Goal: Information Seeking & Learning: Learn about a topic

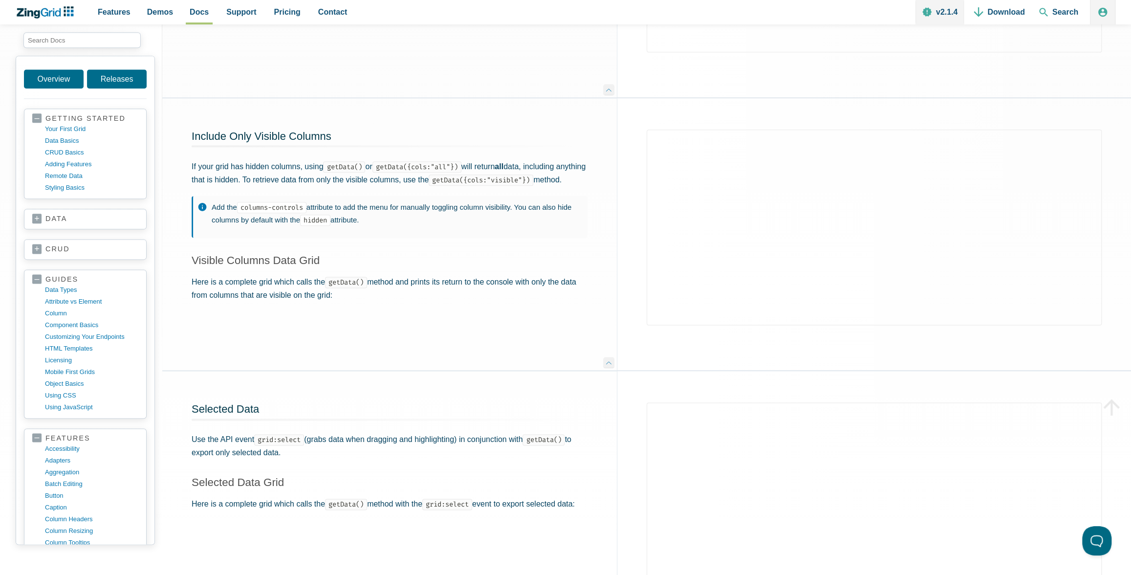
scroll to position [930, 0]
click at [477, 184] on code "getData({cols:"visible"})" at bounding box center [481, 179] width 105 height 11
drag, startPoint x: 469, startPoint y: 180, endPoint x: 570, endPoint y: 179, distance: 101.2
click at [533, 179] on code "getData({cols:"visible"})" at bounding box center [481, 179] width 105 height 11
copy code "getData({cols:"visible"})"
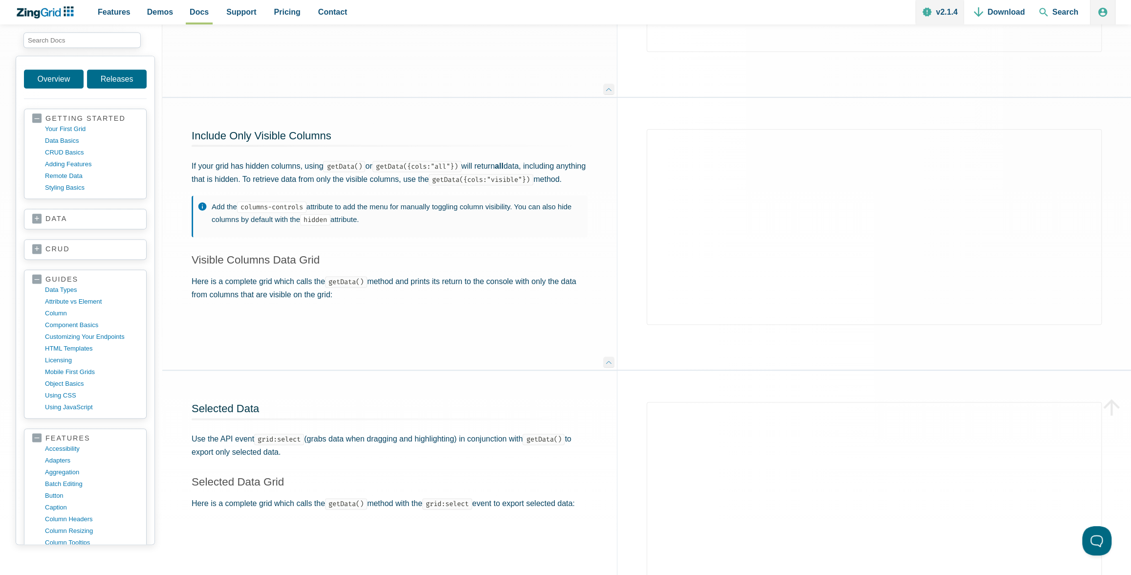
click at [467, 183] on code "getData({cols:"visible"})" at bounding box center [481, 179] width 105 height 11
drag, startPoint x: 468, startPoint y: 180, endPoint x: 526, endPoint y: 184, distance: 57.4
click at [526, 184] on code "getData({cols:"visible"})" at bounding box center [481, 179] width 105 height 11
copy code "getData({cols:"
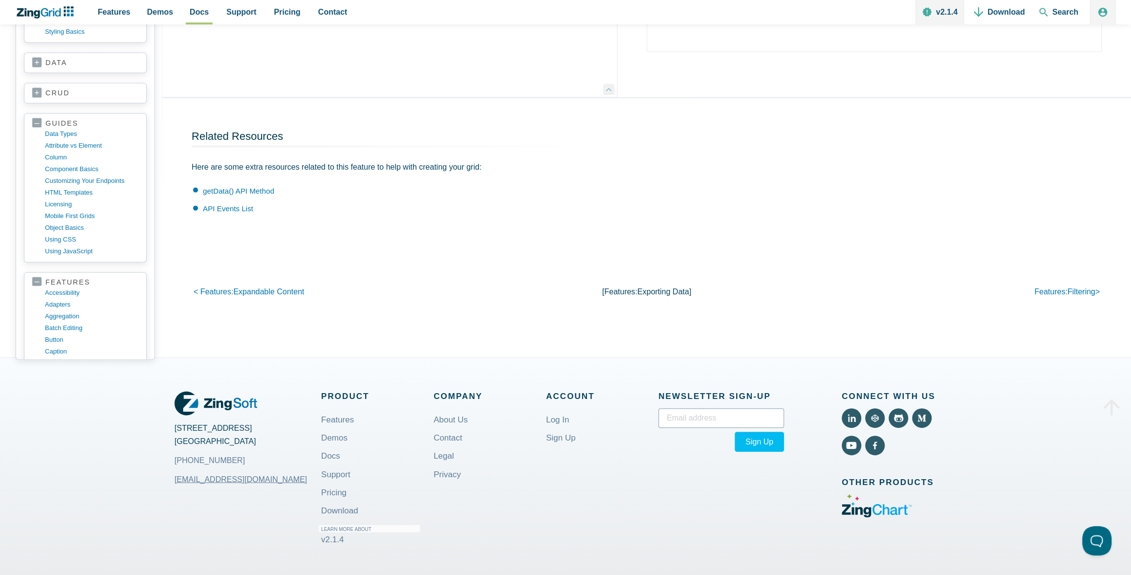
scroll to position [1748, 0]
click at [250, 193] on link "getData() API Method" at bounding box center [238, 191] width 71 height 8
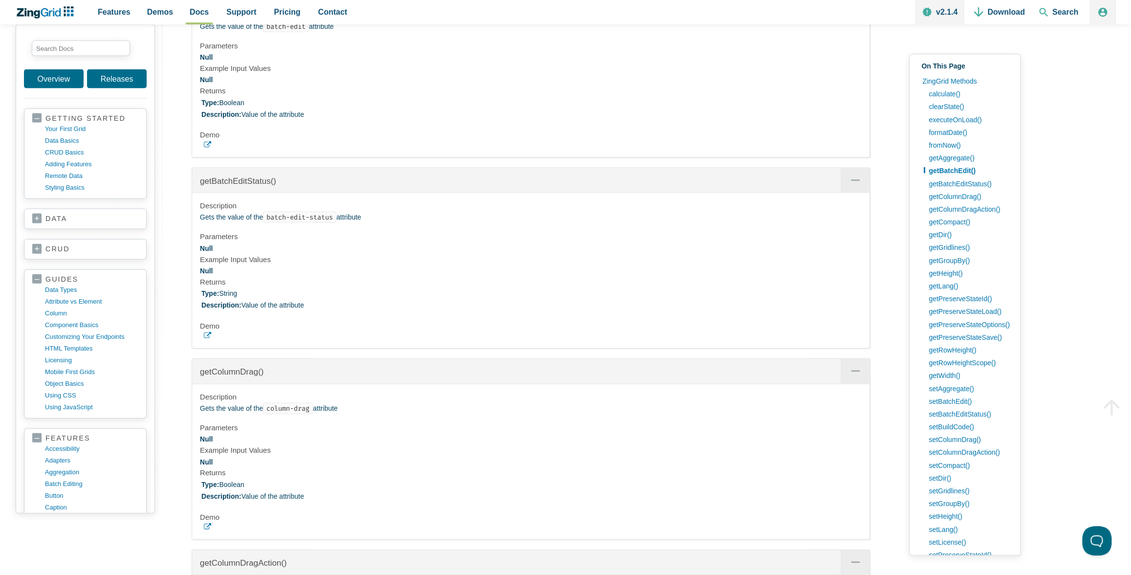
scroll to position [1740, 0]
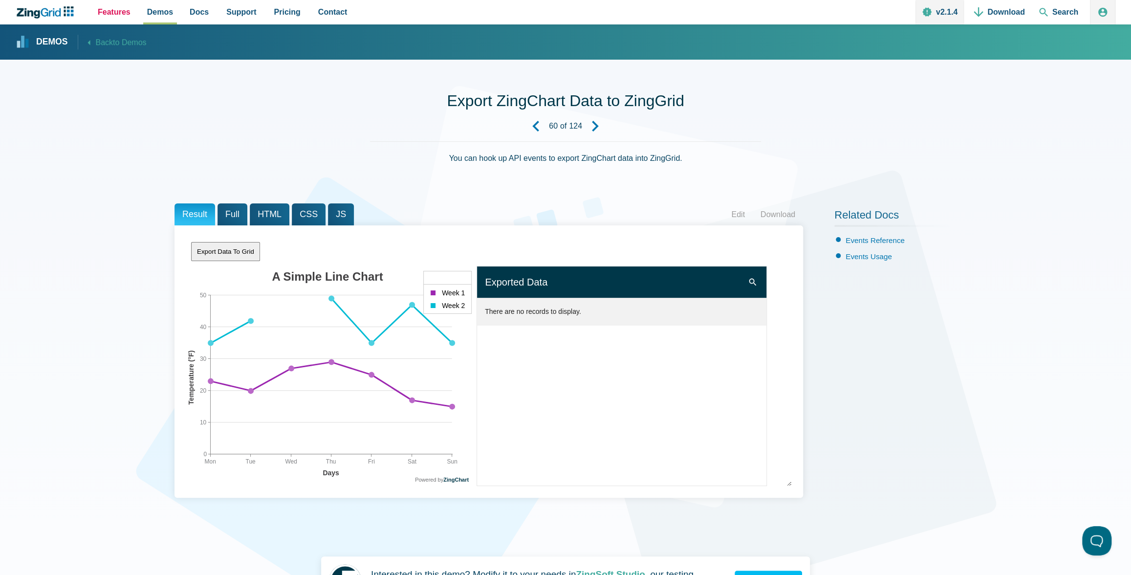
click at [114, 16] on span "Features" at bounding box center [114, 11] width 33 height 13
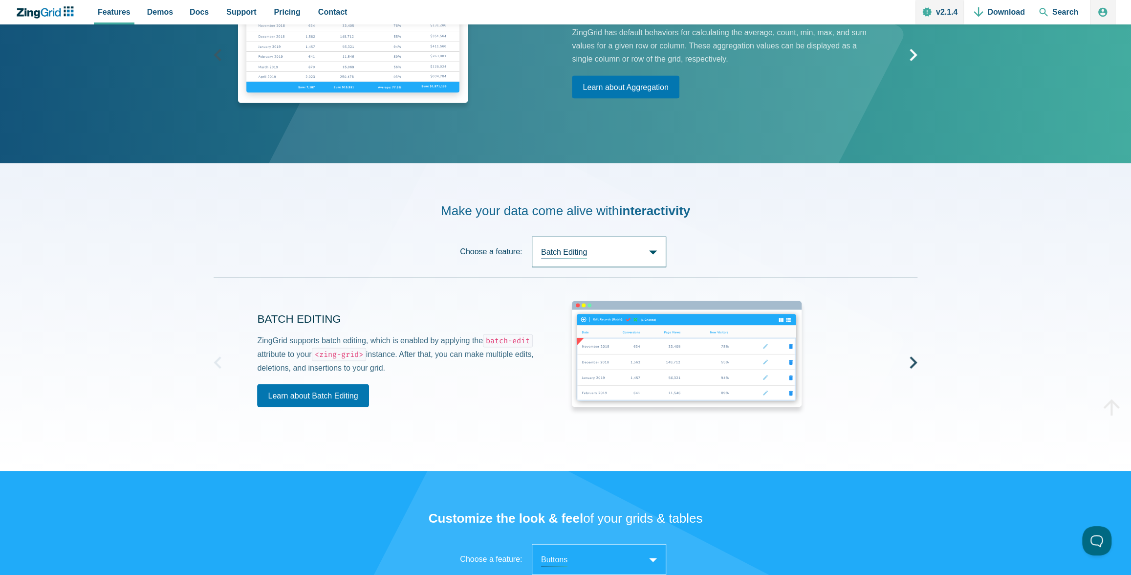
scroll to position [1485, 0]
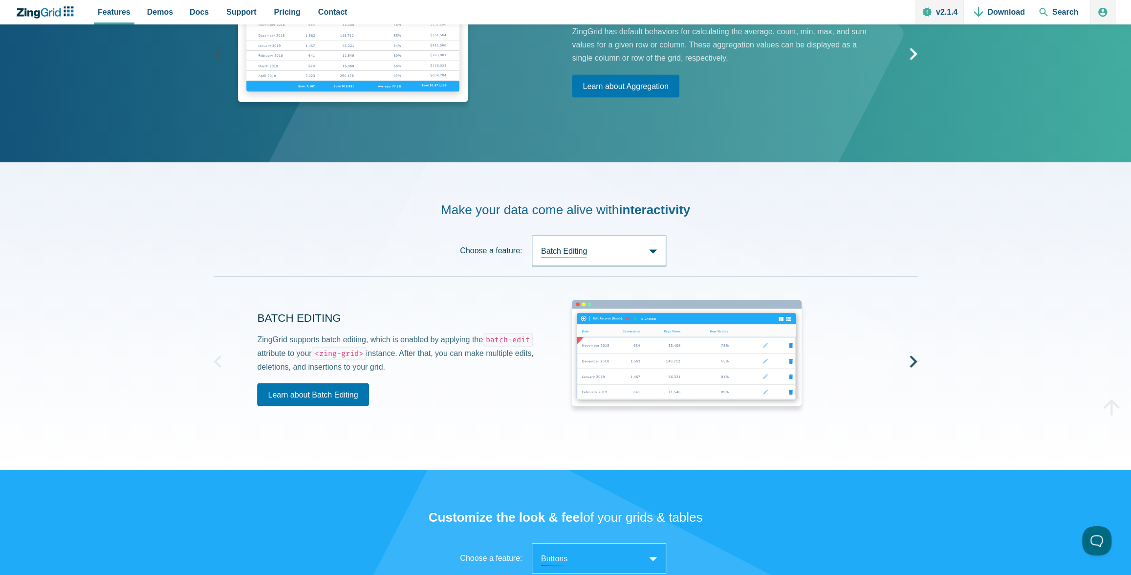
click at [651, 257] on span "Batch Editing" at bounding box center [599, 250] width 134 height 31
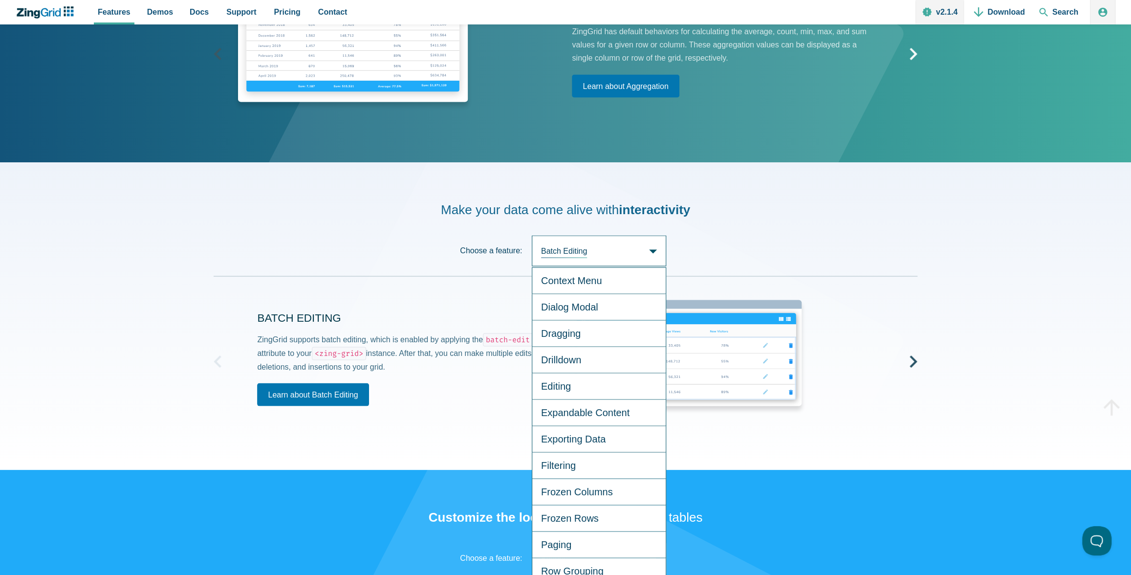
click at [769, 259] on zing-dropdown "Choose a feature: Batch Editing Batch Editing Context Menu Dialog Modal Draggin…" at bounding box center [566, 255] width 704 height 41
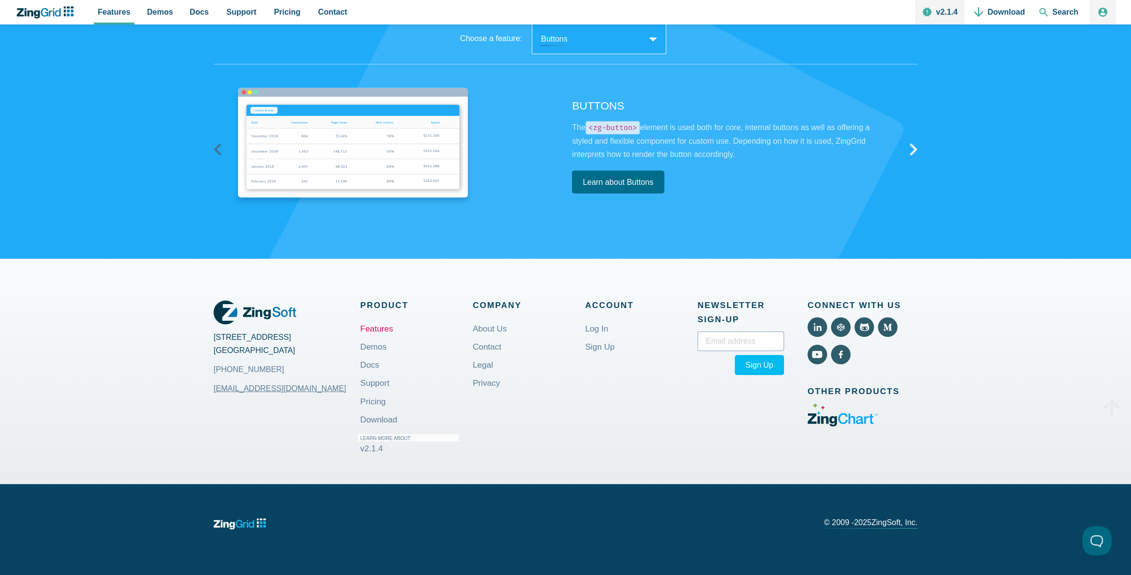
scroll to position [2003, 0]
click at [370, 347] on link "Demos" at bounding box center [373, 347] width 26 height 23
